Goal: Check status: Check status

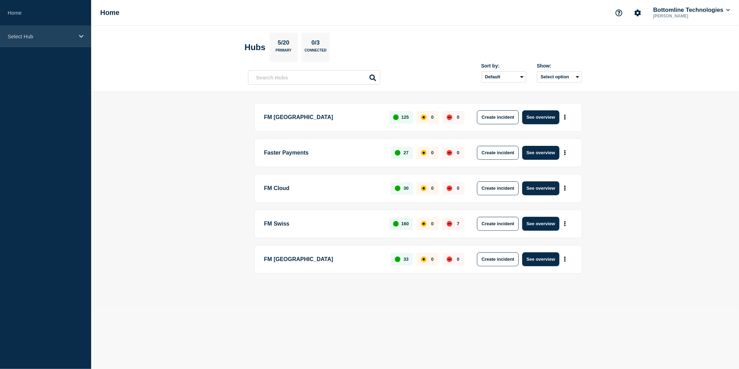
click at [77, 34] on div "Select Hub" at bounding box center [45, 36] width 91 height 21
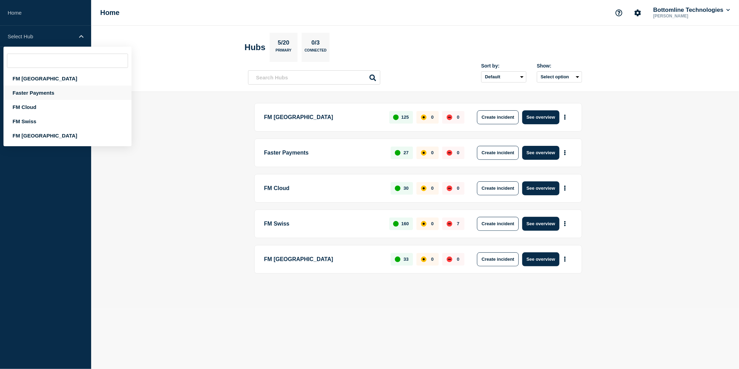
click at [46, 94] on div "Faster Payments" at bounding box center [67, 93] width 128 height 14
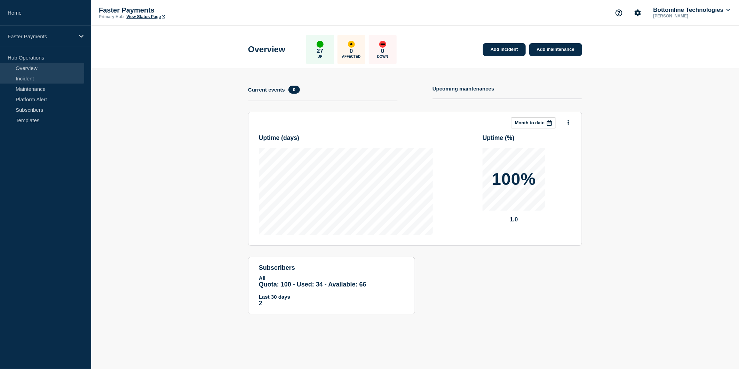
click at [31, 80] on link "Incident" at bounding box center [42, 78] width 84 height 10
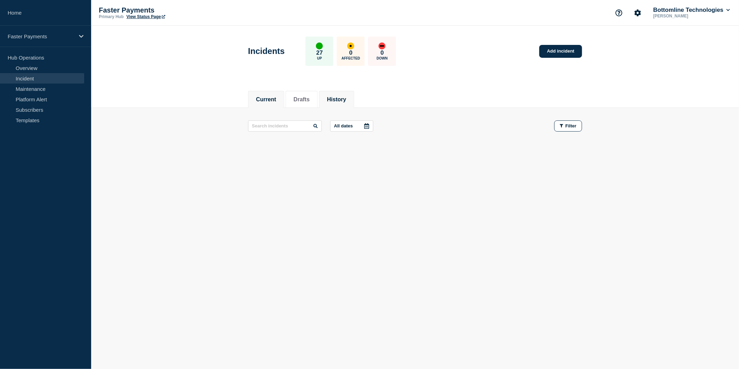
click at [346, 99] on button "History" at bounding box center [336, 99] width 19 height 6
